Goal: Task Accomplishment & Management: Use online tool/utility

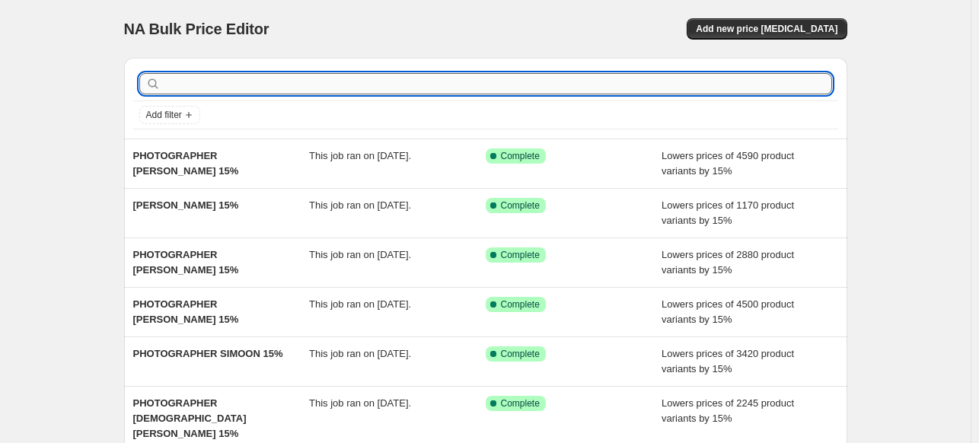
click at [633, 88] on input "text" at bounding box center [498, 83] width 668 height 21
type input "PHOTOGRAPHER"
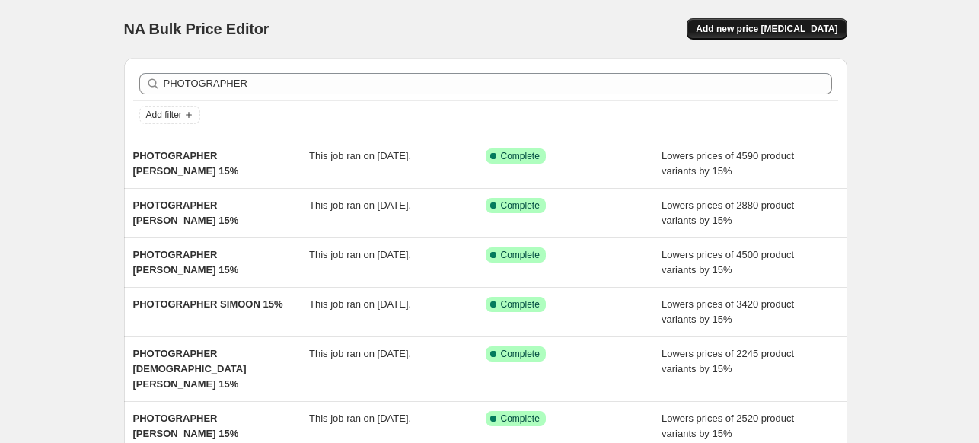
click at [777, 36] on button "Add new price [MEDICAL_DATA]" at bounding box center [767, 28] width 160 height 21
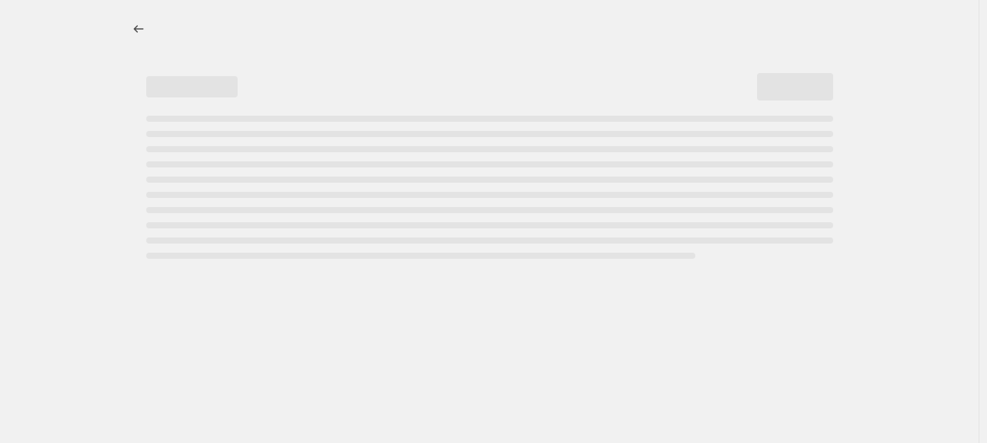
select select "percentage"
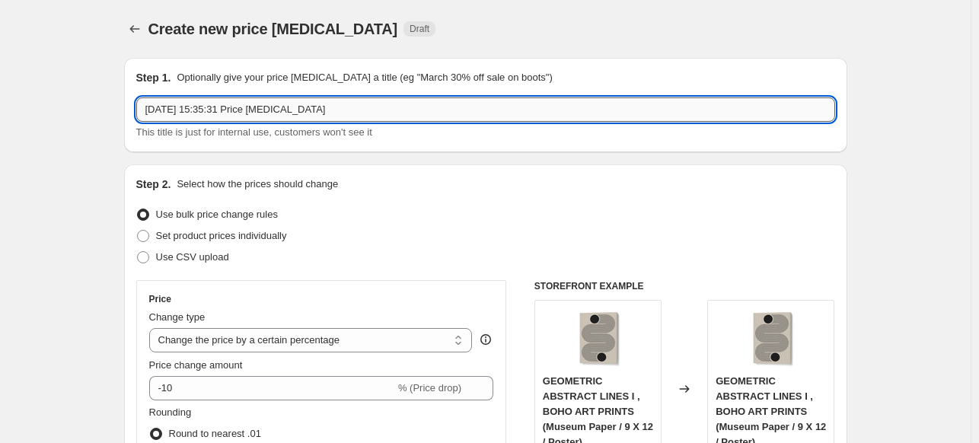
click at [378, 109] on input "[DATE] 15:35:31 Price [MEDICAL_DATA]" at bounding box center [485, 109] width 699 height 24
paste input "[PERSON_NAME]"
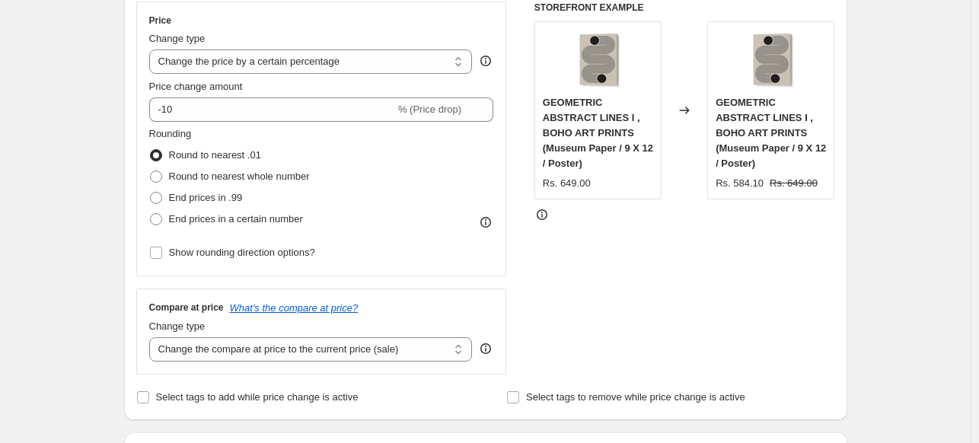
scroll to position [305, 0]
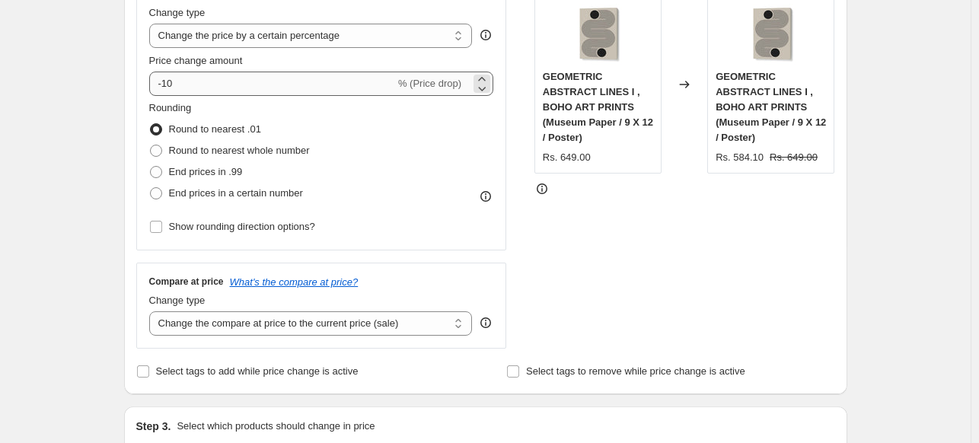
type input "PHOTOGRAPHER [PERSON_NAME] 15%"
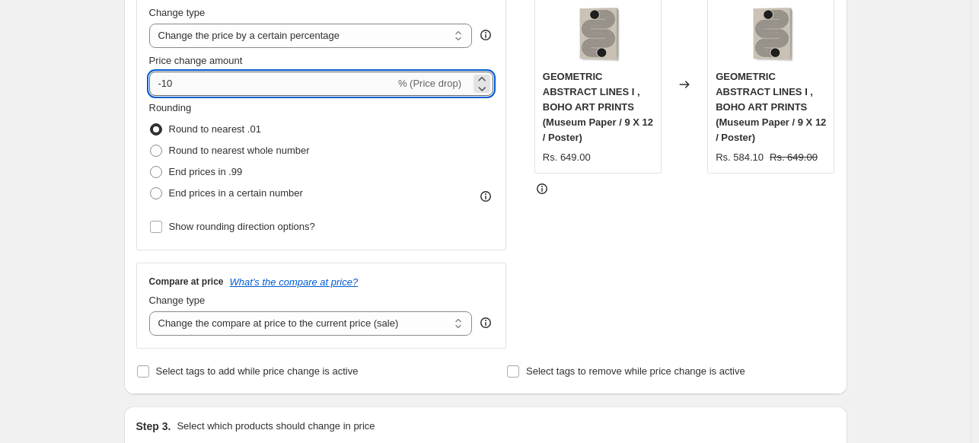
click at [290, 89] on input "-10" at bounding box center [272, 84] width 246 height 24
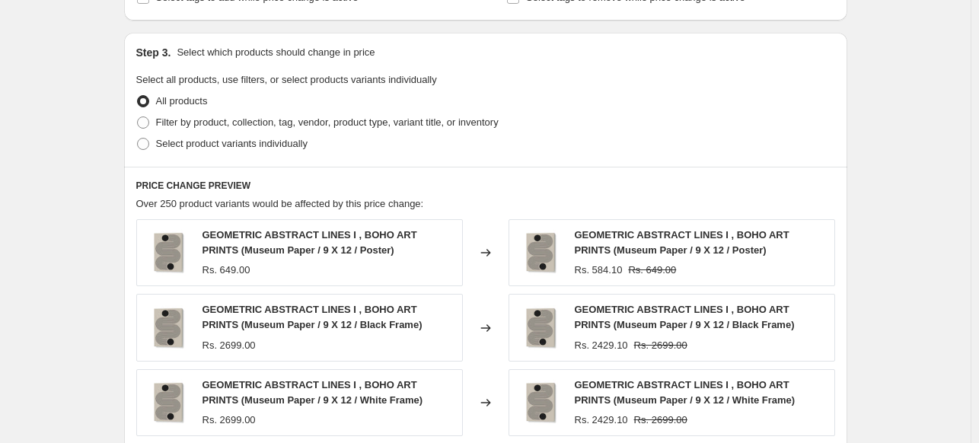
scroll to position [685, 0]
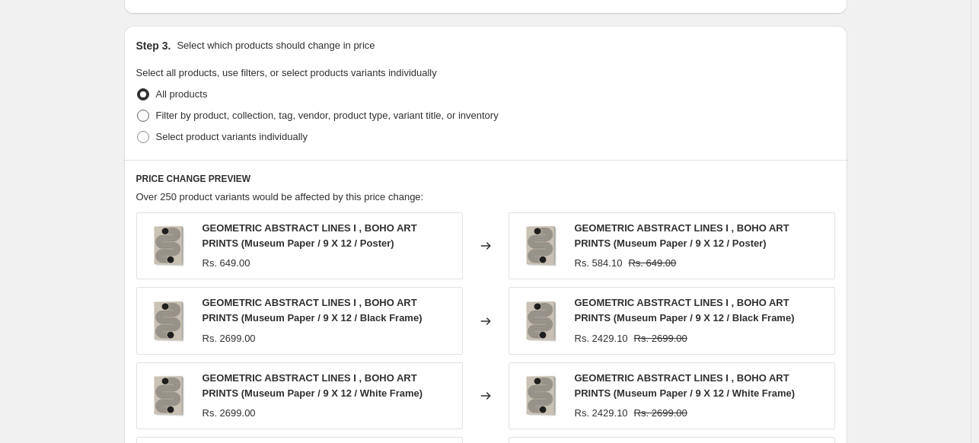
type input "-15"
click at [212, 116] on span "Filter by product, collection, tag, vendor, product type, variant title, or inv…" at bounding box center [327, 115] width 343 height 11
click at [138, 110] on input "Filter by product, collection, tag, vendor, product type, variant title, or inv…" at bounding box center [137, 110] width 1 height 1
radio input "true"
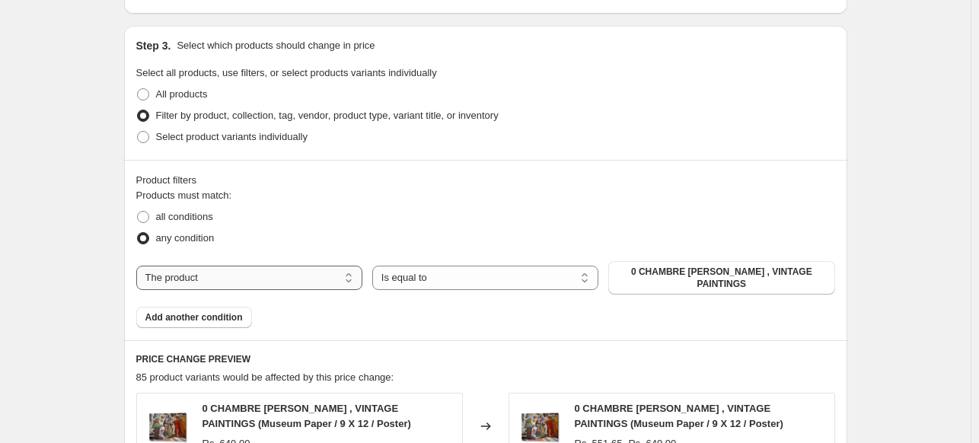
drag, startPoint x: 308, startPoint y: 275, endPoint x: 306, endPoint y: 282, distance: 7.8
click at [308, 275] on select "The product The product's collection The product's tag The product's vendor The…" at bounding box center [249, 278] width 226 height 24
select select "collection"
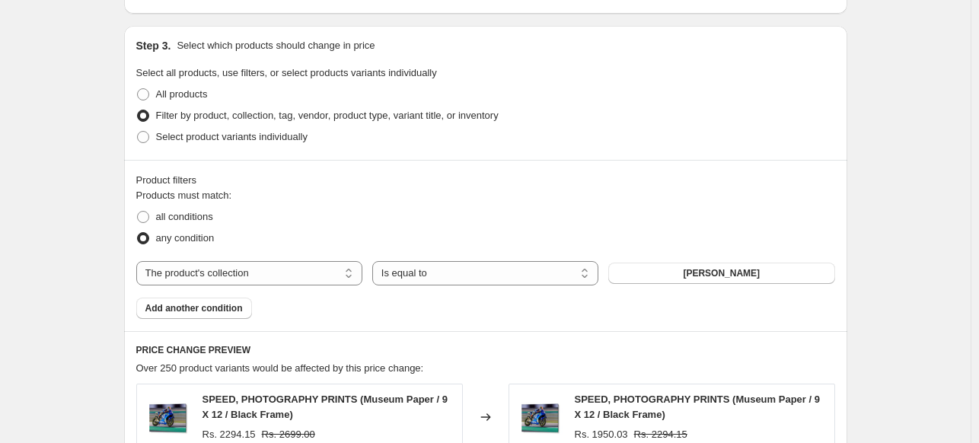
click at [755, 274] on span "[PERSON_NAME]" at bounding box center [721, 273] width 77 height 12
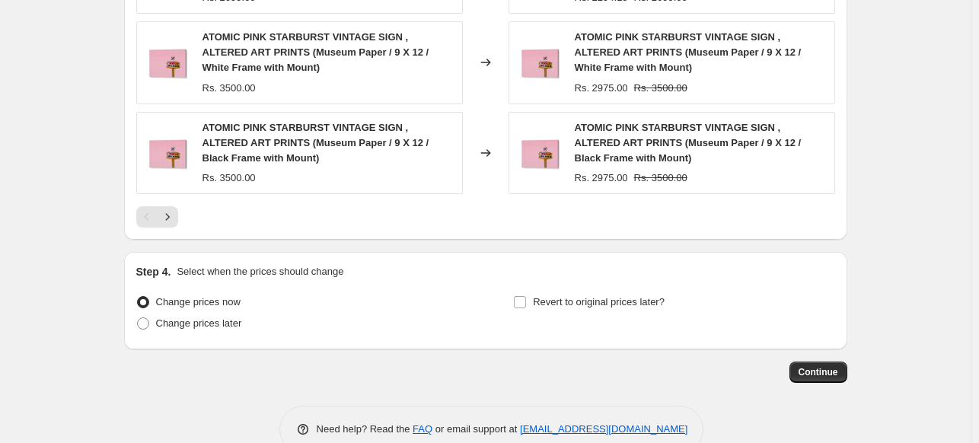
scroll to position [1319, 0]
click at [830, 365] on span "Continue" at bounding box center [819, 371] width 40 height 12
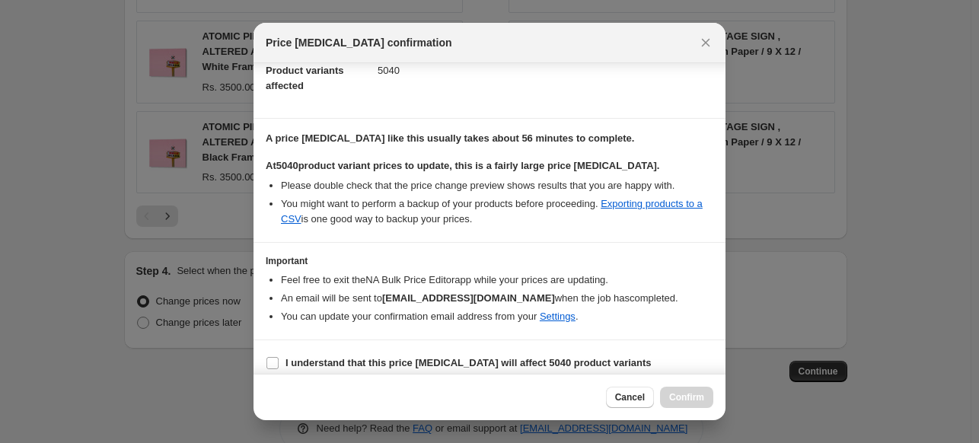
scroll to position [186, 0]
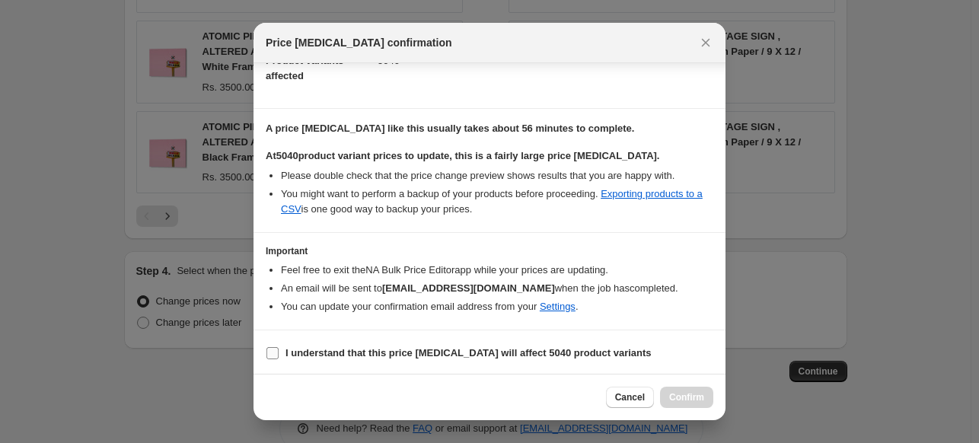
click at [503, 358] on b "I understand that this price [MEDICAL_DATA] will affect 5040 product variants" at bounding box center [469, 352] width 366 height 11
click at [279, 358] on input "I understand that this price [MEDICAL_DATA] will affect 5040 product variants" at bounding box center [272, 353] width 12 height 12
checkbox input "true"
click at [691, 394] on span "Confirm" at bounding box center [686, 397] width 35 height 12
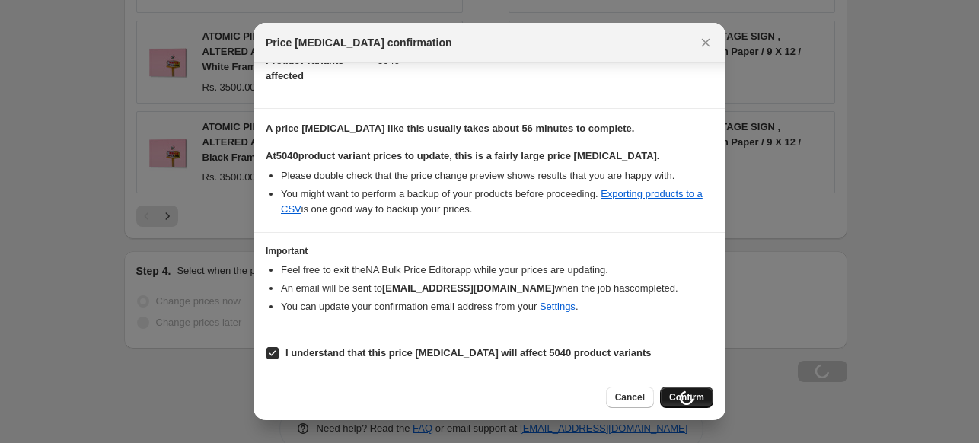
scroll to position [1319, 0]
